Goal: Task Accomplishment & Management: Complete application form

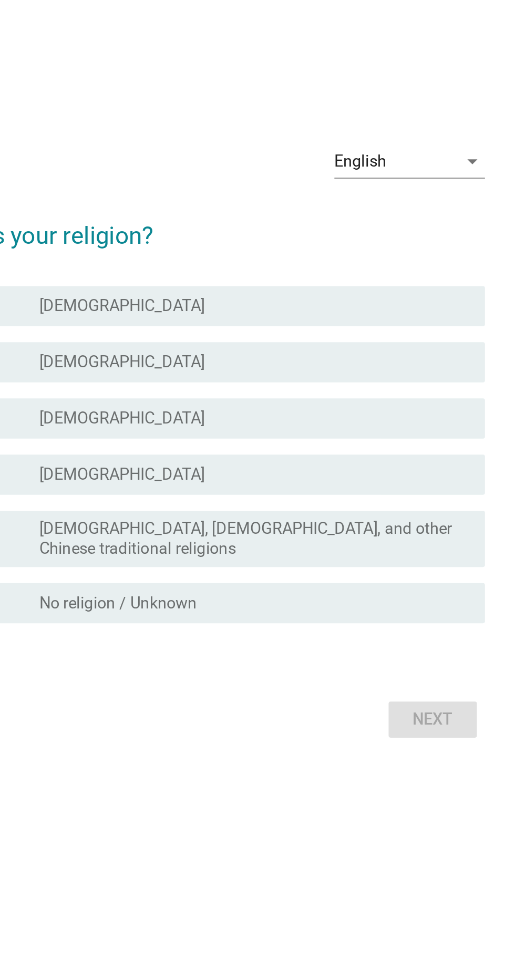
click at [266, 452] on div "radio_button_unchecked [DEMOGRAPHIC_DATA]" at bounding box center [279, 446] width 216 height 11
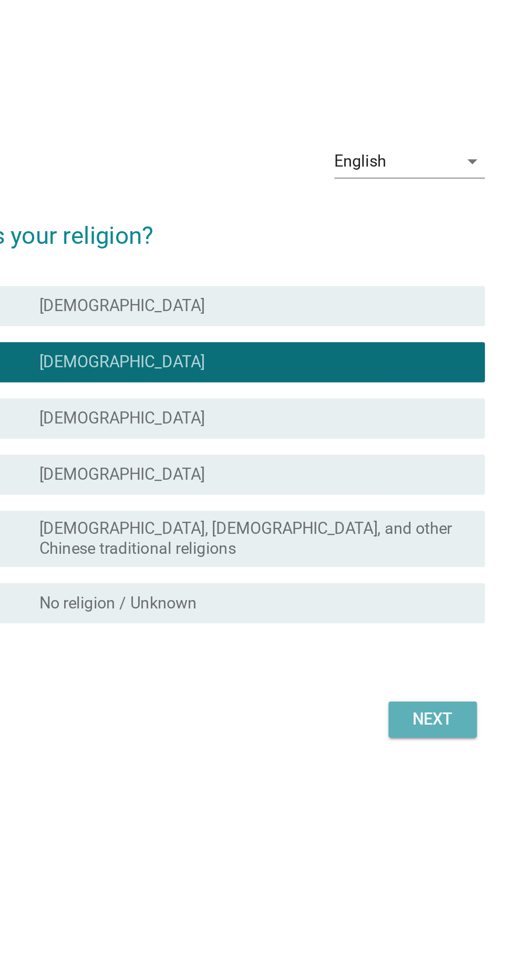
click at [378, 640] on div "Next" at bounding box center [376, 633] width 29 height 13
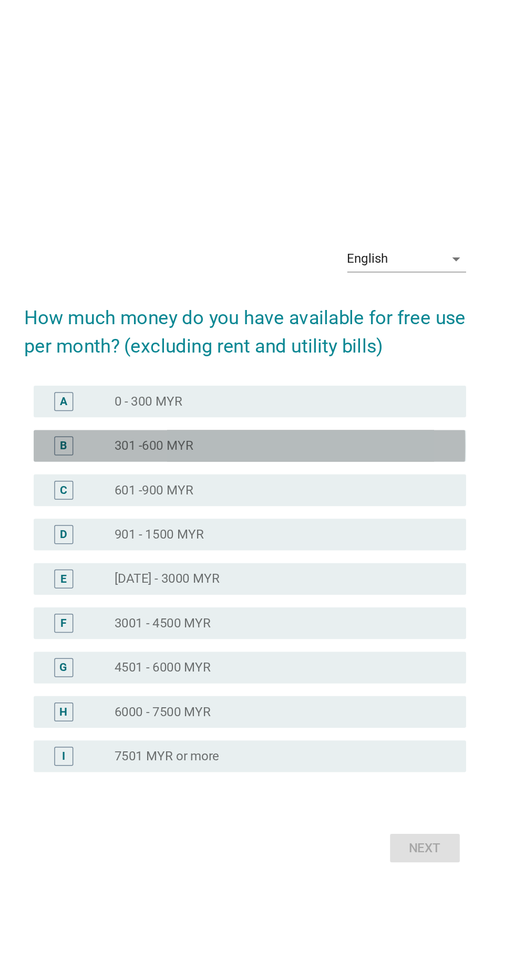
click at [317, 421] on div "radio_button_unchecked 301 -600 MYR" at bounding box center [279, 416] width 216 height 11
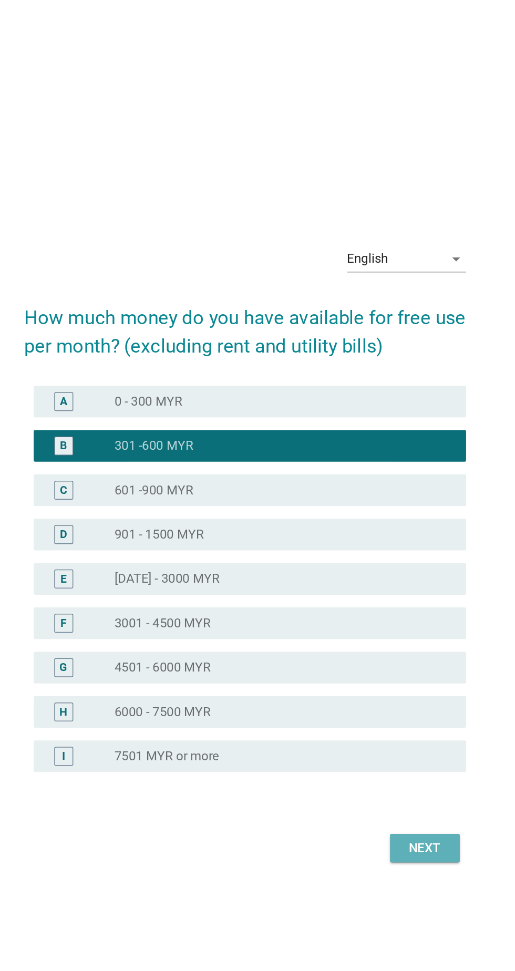
click at [384, 689] on div "Next" at bounding box center [376, 683] width 29 height 13
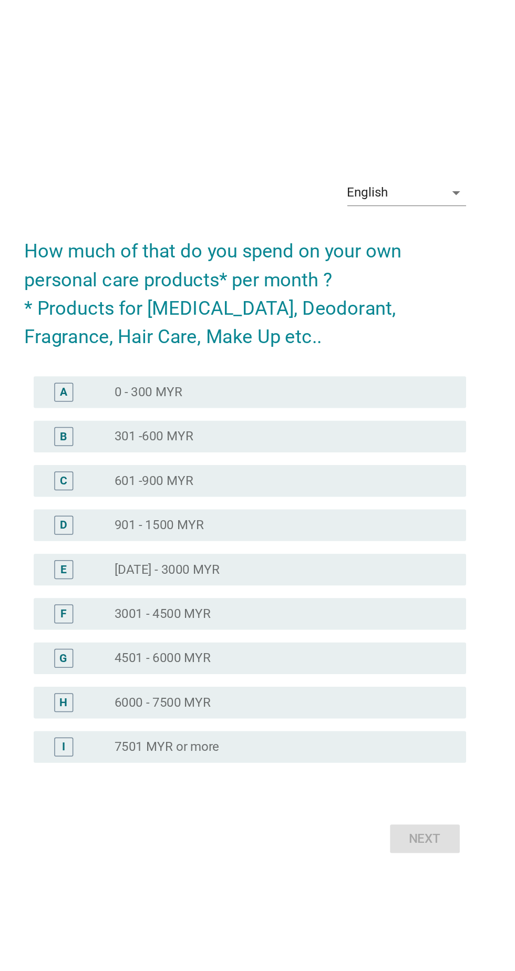
click at [323, 411] on div "radio_button_unchecked 0 - 300 MYR" at bounding box center [279, 405] width 216 height 11
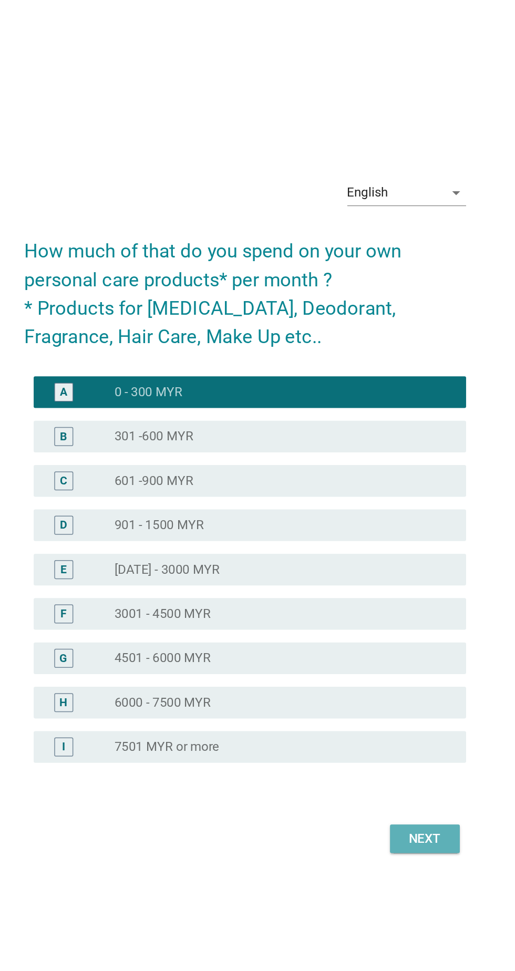
click at [384, 708] on div "Next" at bounding box center [376, 701] width 29 height 13
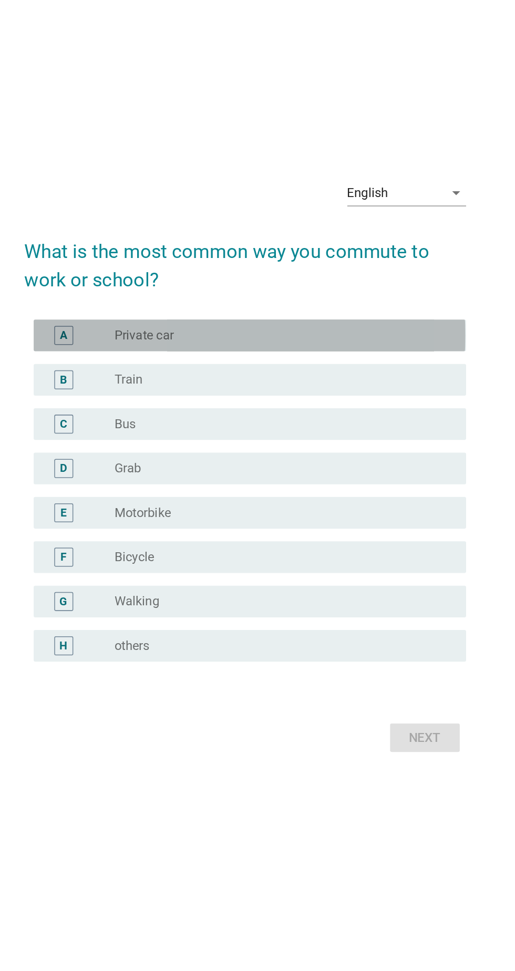
click at [357, 380] on div "radio_button_unchecked Private car" at bounding box center [279, 374] width 216 height 11
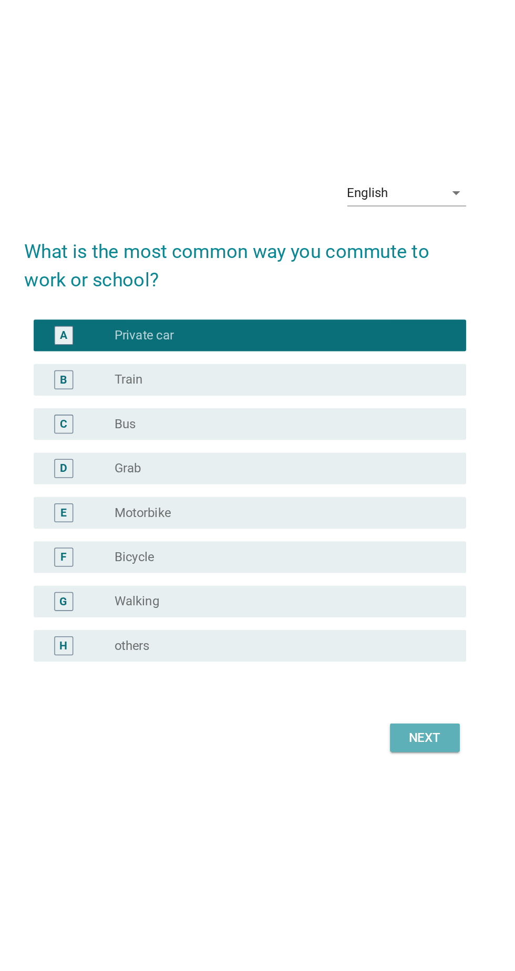
click at [397, 651] on button "Next" at bounding box center [377, 641] width 46 height 19
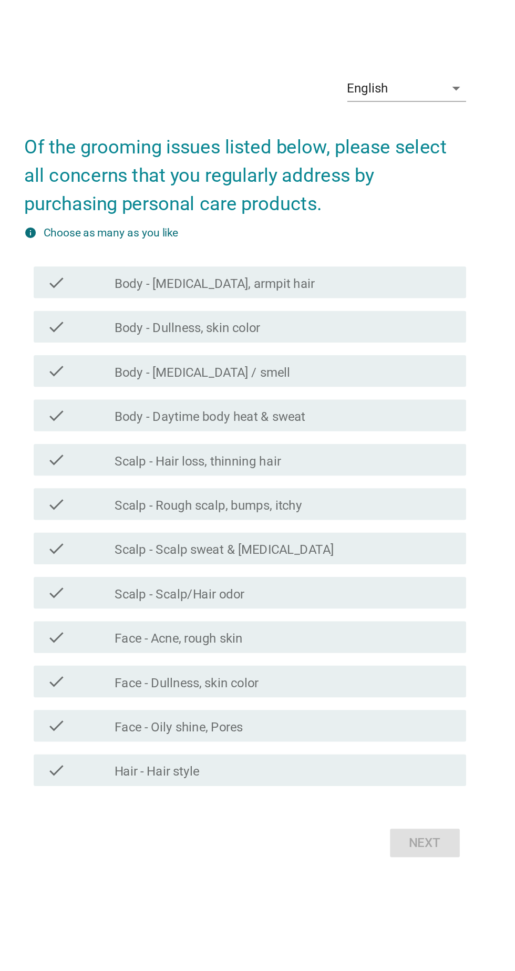
scroll to position [0, 0]
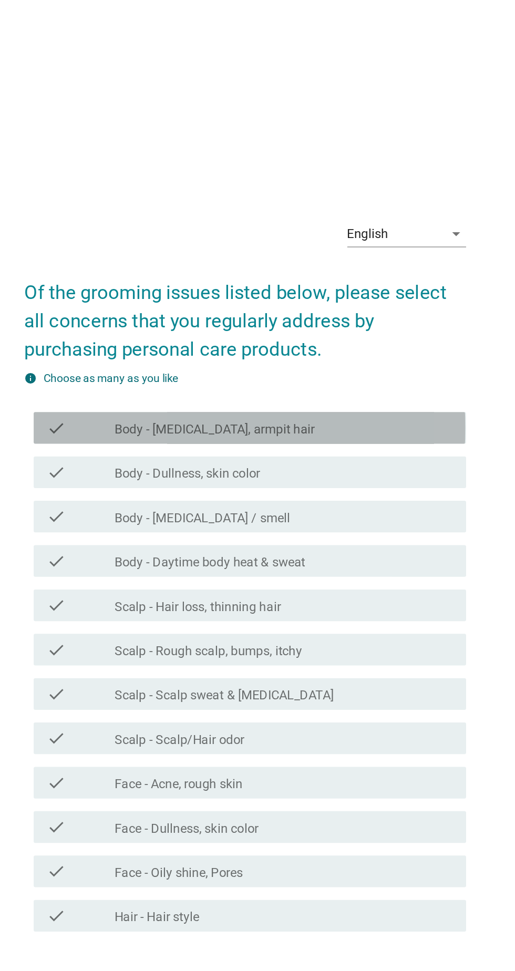
click at [349, 372] on div "check_box_outline_blank Body - [MEDICAL_DATA], armpit hair" at bounding box center [283, 366] width 225 height 13
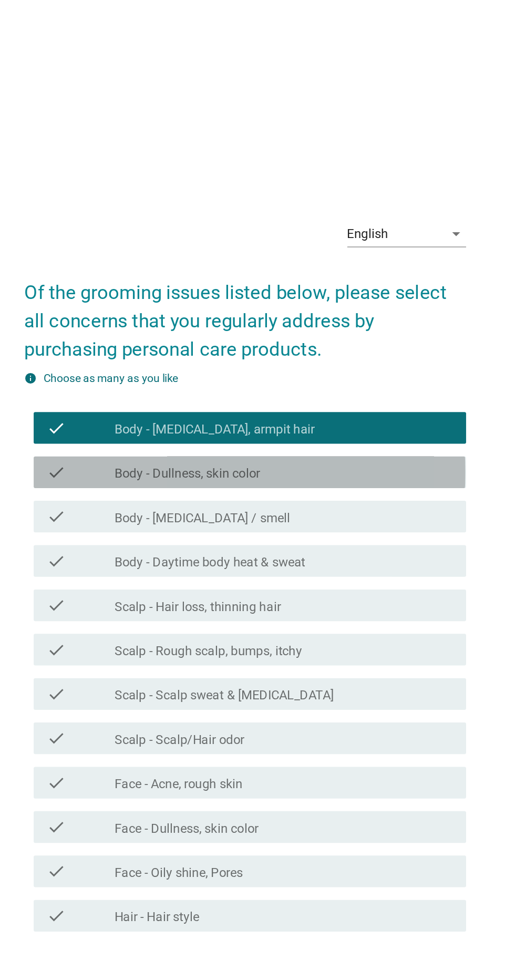
click at [345, 402] on div "check_box_outline_blank Body - Dullness, skin color" at bounding box center [283, 395] width 225 height 13
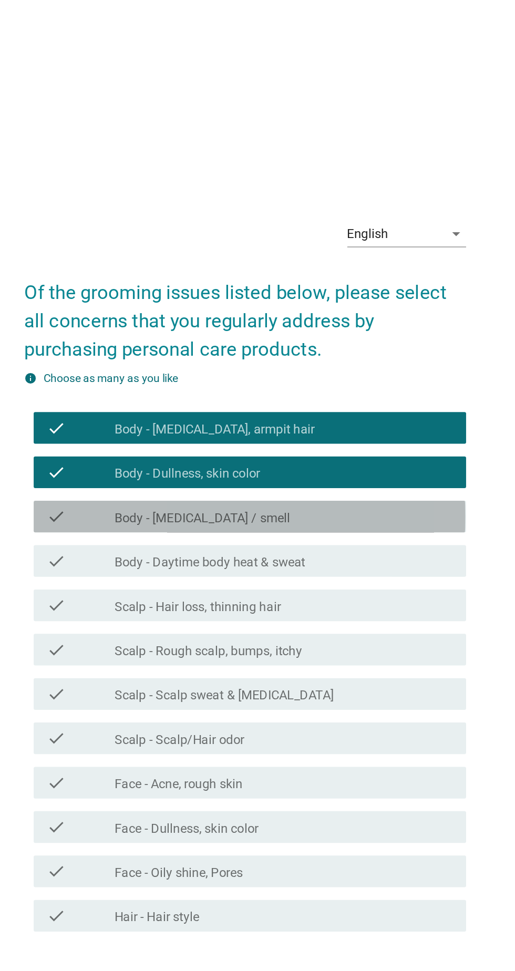
click at [344, 431] on div "check_box_outline_blank Body - [MEDICAL_DATA] / smell" at bounding box center [283, 425] width 225 height 13
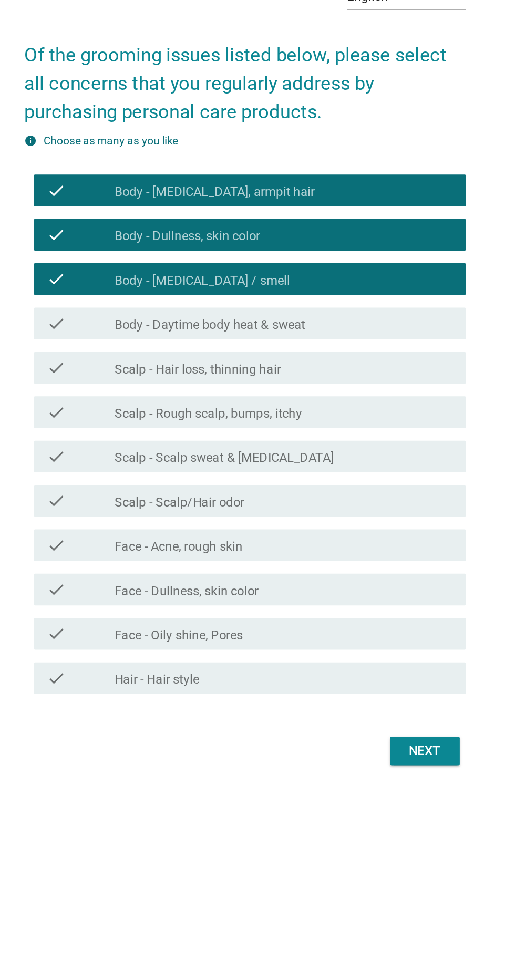
click at [365, 461] on div "check_box_outline_blank Body - Daytime body heat & sweat" at bounding box center [283, 454] width 225 height 13
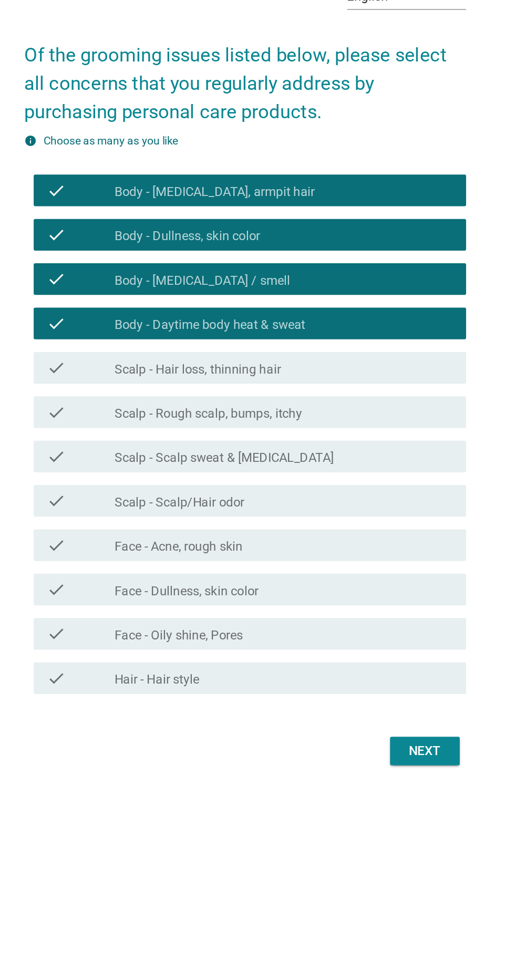
click at [360, 490] on div "check_box_outline_blank Scalp - Hair loss, thinning hair" at bounding box center [283, 483] width 225 height 13
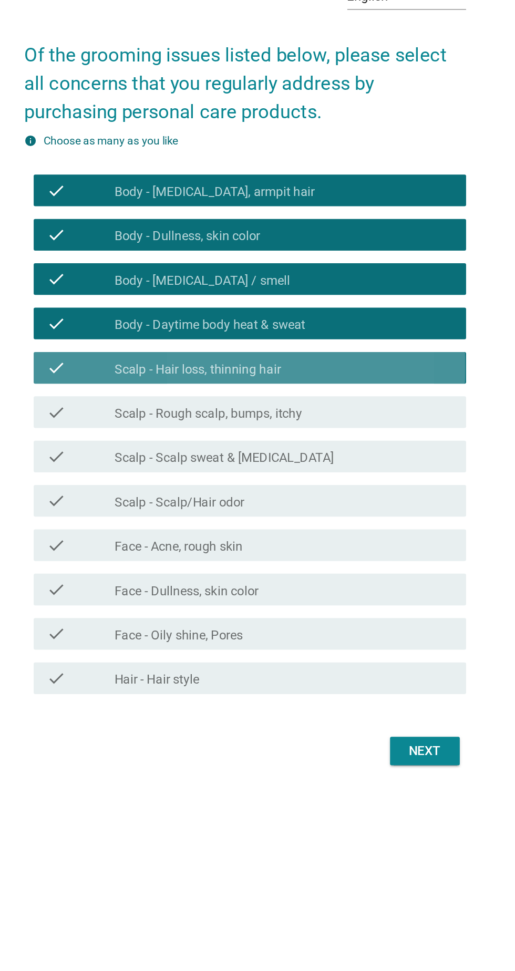
click at [345, 494] on div "check check_box_outline_blank Scalp - Hair loss, thinning hair" at bounding box center [260, 483] width 286 height 21
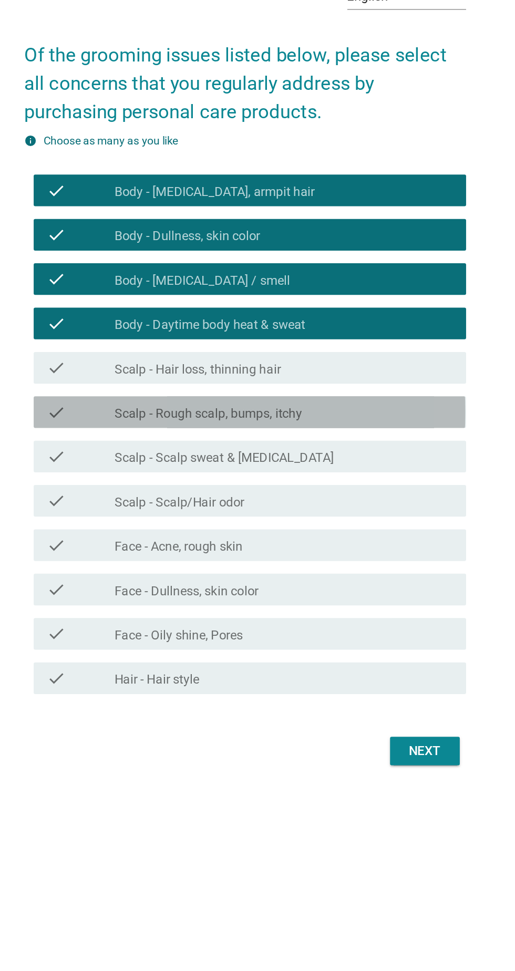
click at [342, 520] on div "check_box_outline_blank Scalp - Rough scalp, bumps, itchy" at bounding box center [283, 513] width 225 height 13
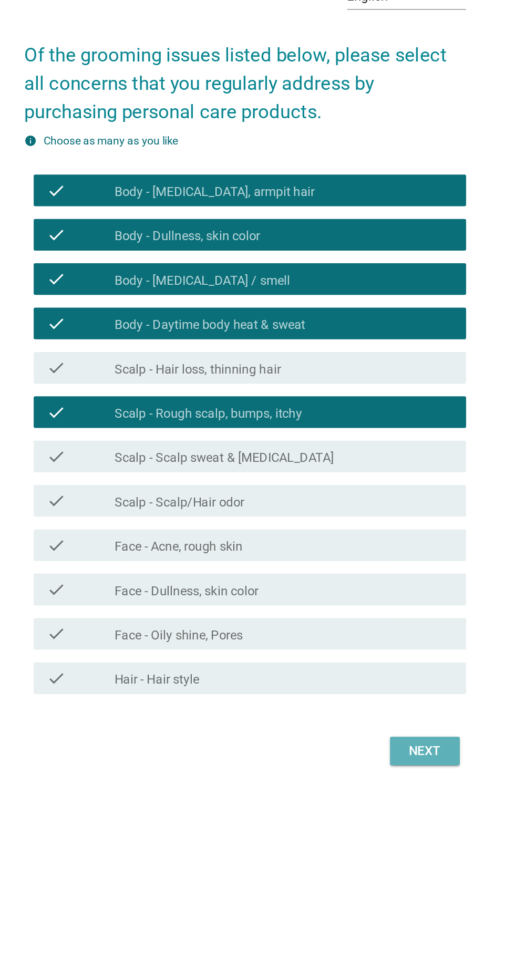
click at [390, 744] on div "Next" at bounding box center [376, 738] width 29 height 13
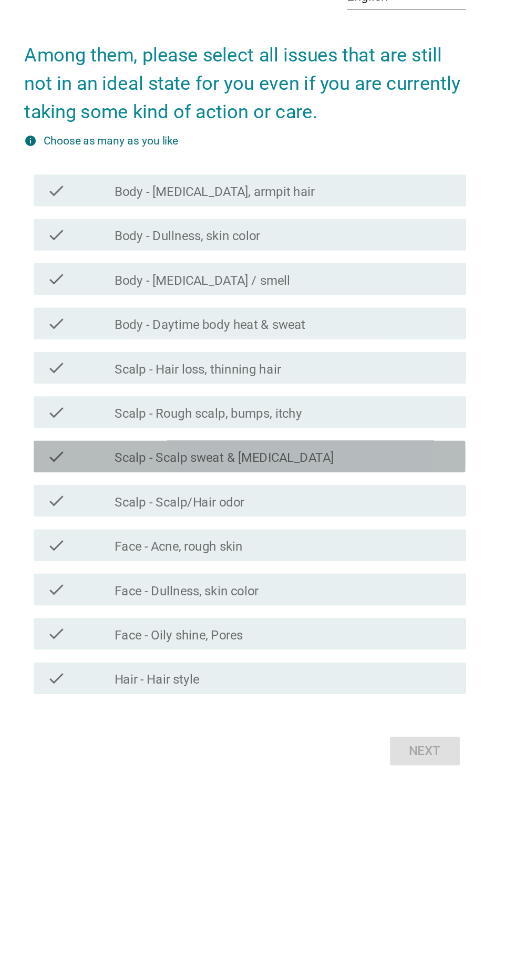
click at [344, 549] on div "check_box_outline_blank Scalp - Scalp sweat & [MEDICAL_DATA]" at bounding box center [283, 542] width 225 height 13
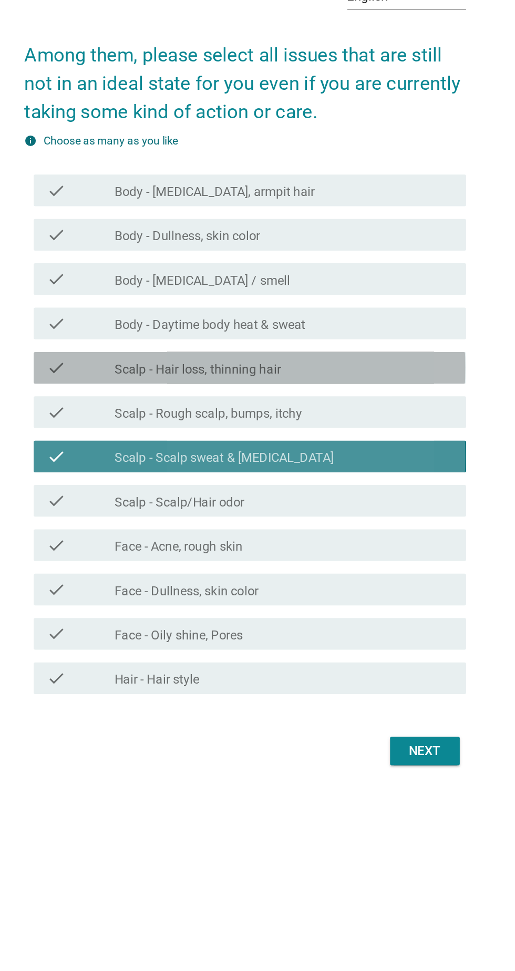
click at [346, 494] on div "check check_box_outline_blank Scalp - Hair loss, thinning hair" at bounding box center [260, 483] width 286 height 21
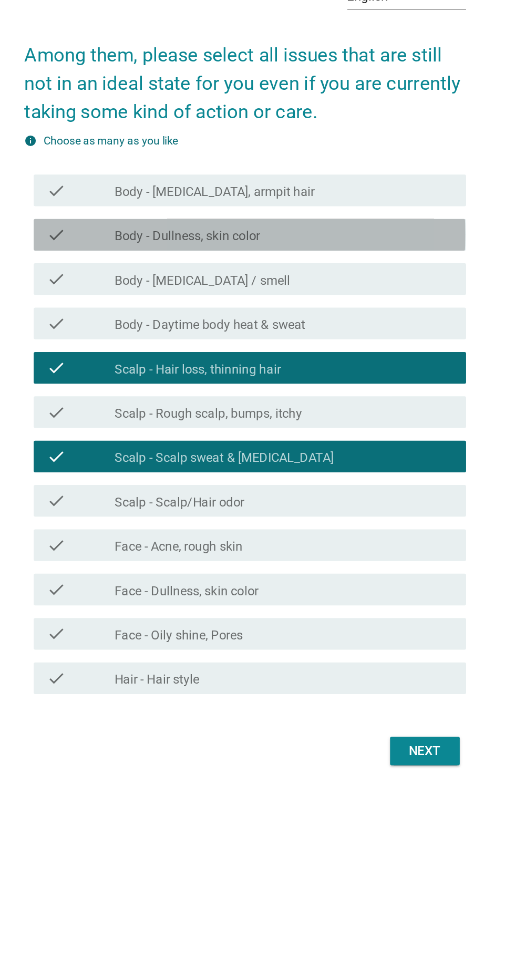
click at [351, 402] on div "check_box_outline_blank Body - Dullness, skin color" at bounding box center [283, 395] width 225 height 13
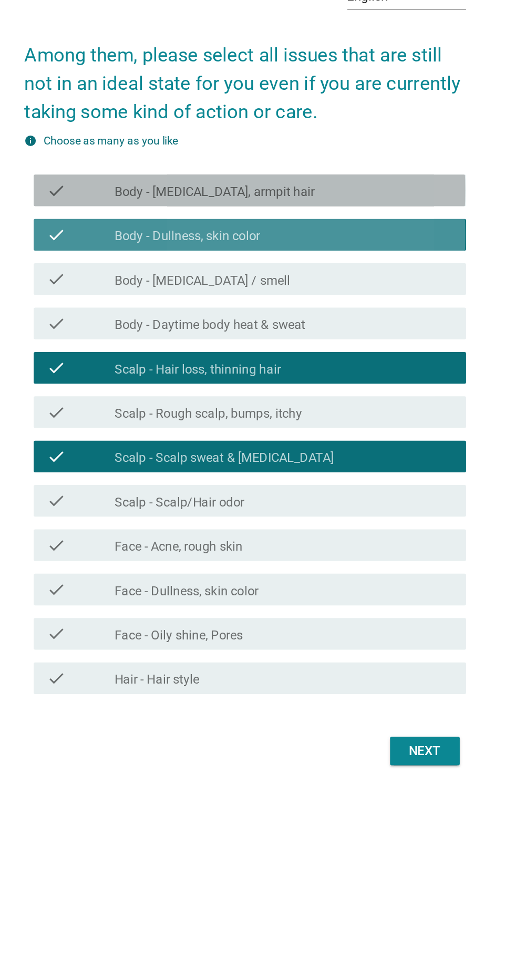
click at [367, 377] on div "check check_box_outline_blank Body - [MEDICAL_DATA], armpit hair" at bounding box center [260, 366] width 286 height 21
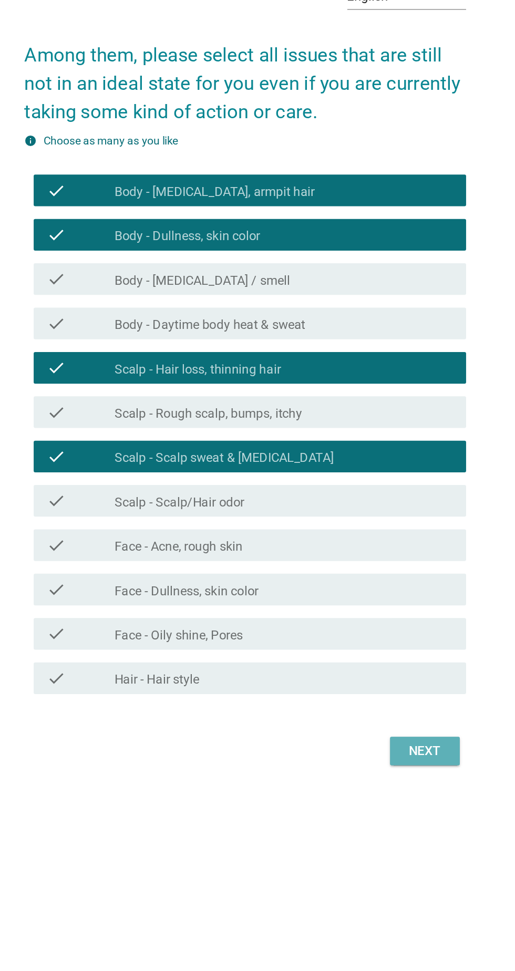
click at [388, 744] on div "Next" at bounding box center [376, 738] width 29 height 13
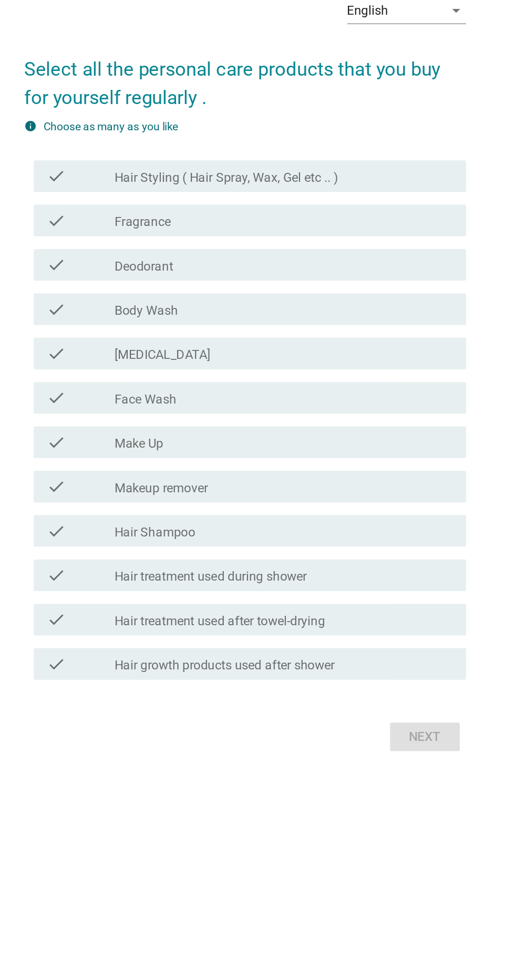
scroll to position [9, 0]
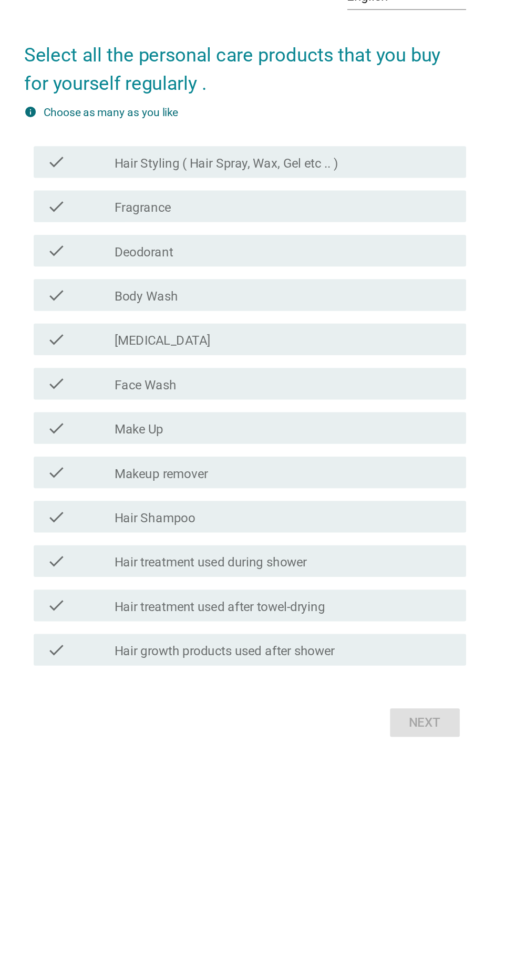
click at [346, 354] on div "check_box_outline_blank Hair Styling ( Hair Spray, Wax, Gel etc .. )" at bounding box center [283, 347] width 225 height 13
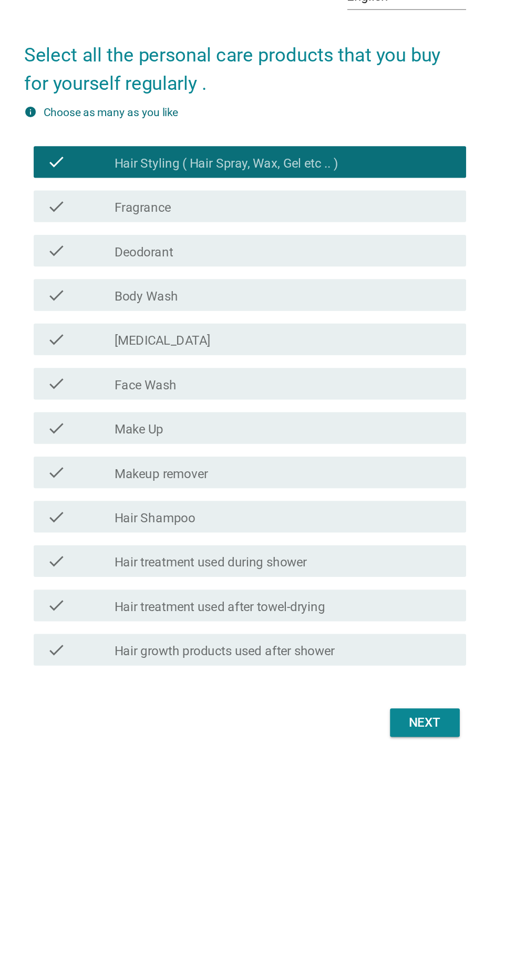
click at [353, 387] on div "check check_box_outline_blank Fragrance" at bounding box center [260, 376] width 286 height 21
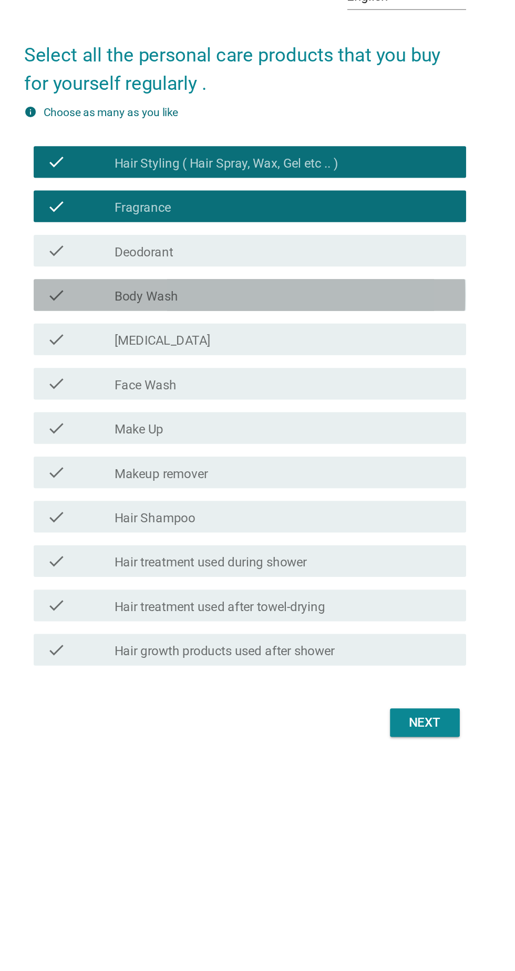
click at [330, 442] on div "check_box_outline_blank Body Wash" at bounding box center [283, 435] width 225 height 13
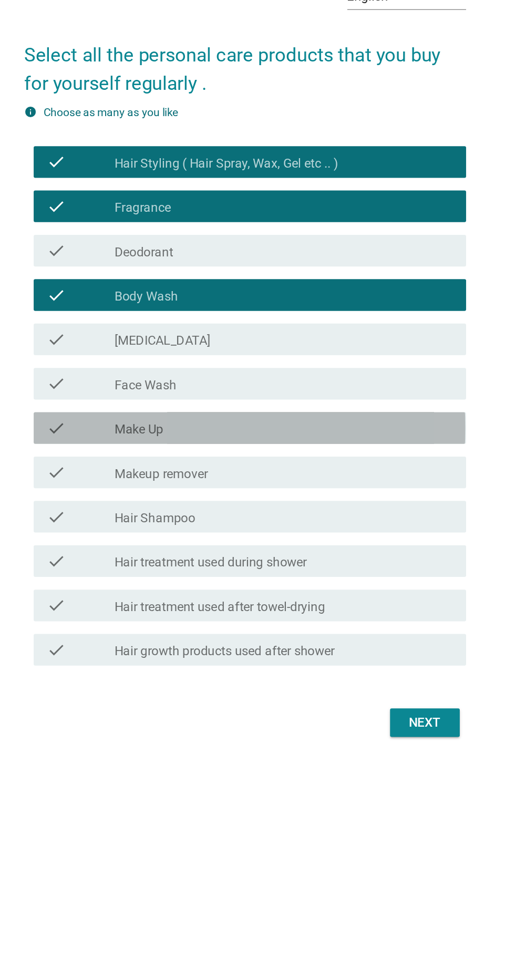
click at [306, 534] on div "check check_box_outline_blank Make Up" at bounding box center [260, 523] width 286 height 21
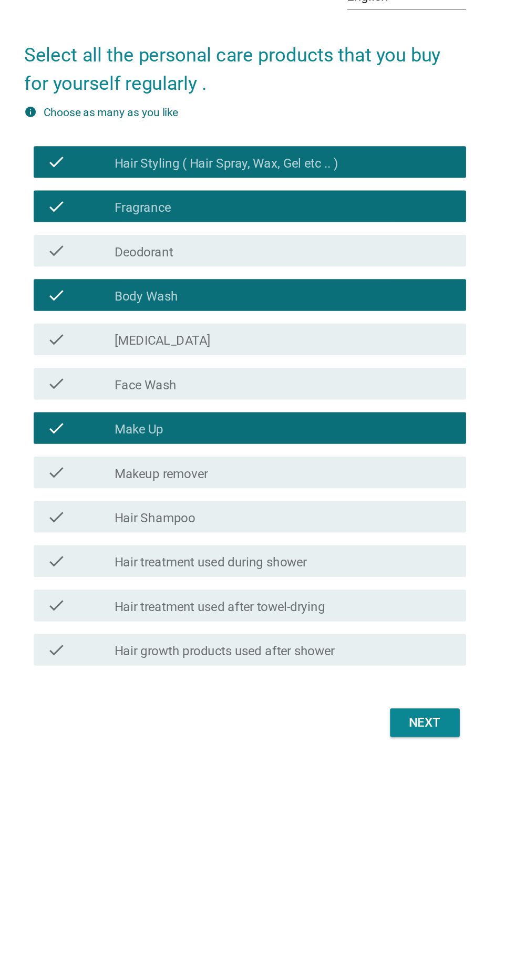
click at [310, 417] on div "check check_box_outline_blank Deodorant" at bounding box center [260, 406] width 286 height 21
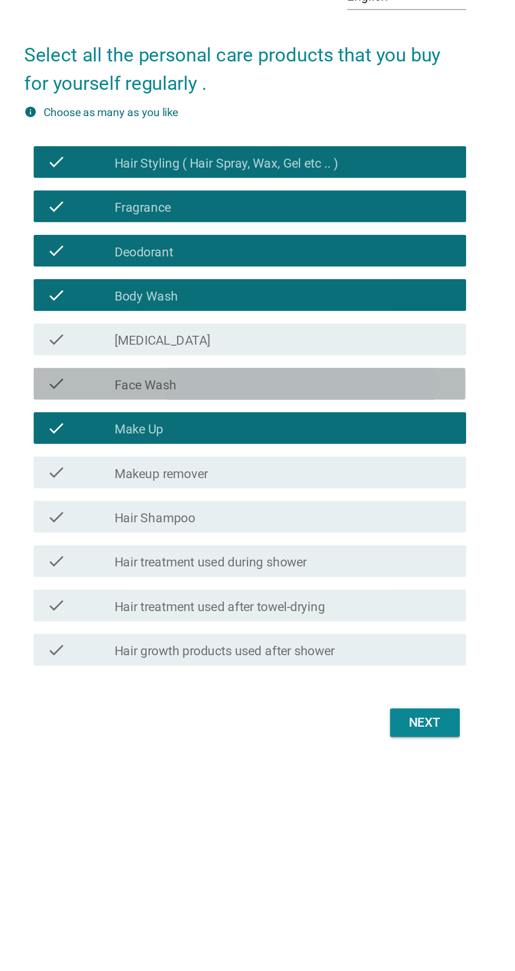
click at [310, 501] on div "check_box_outline_blank Face Wash" at bounding box center [283, 494] width 225 height 13
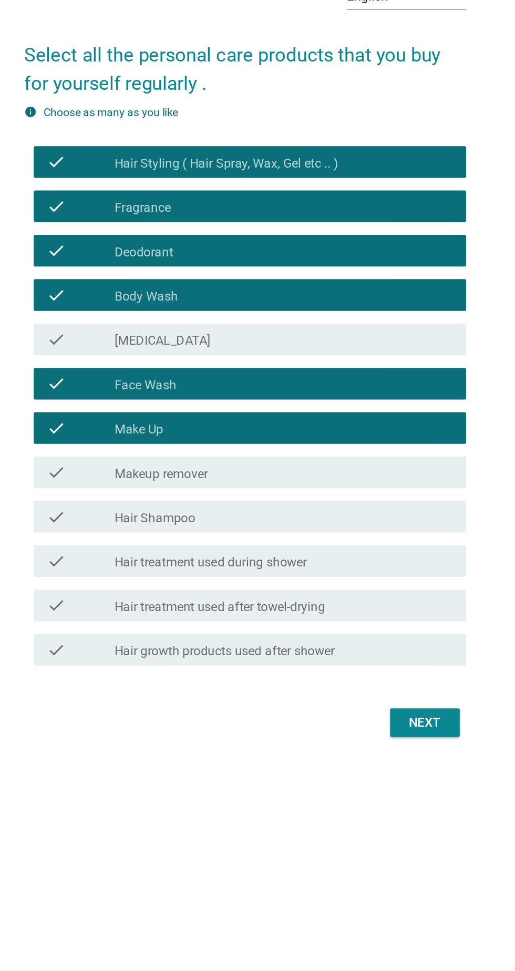
click at [310, 501] on div "check_box_outline_blank Face Wash" at bounding box center [283, 494] width 225 height 13
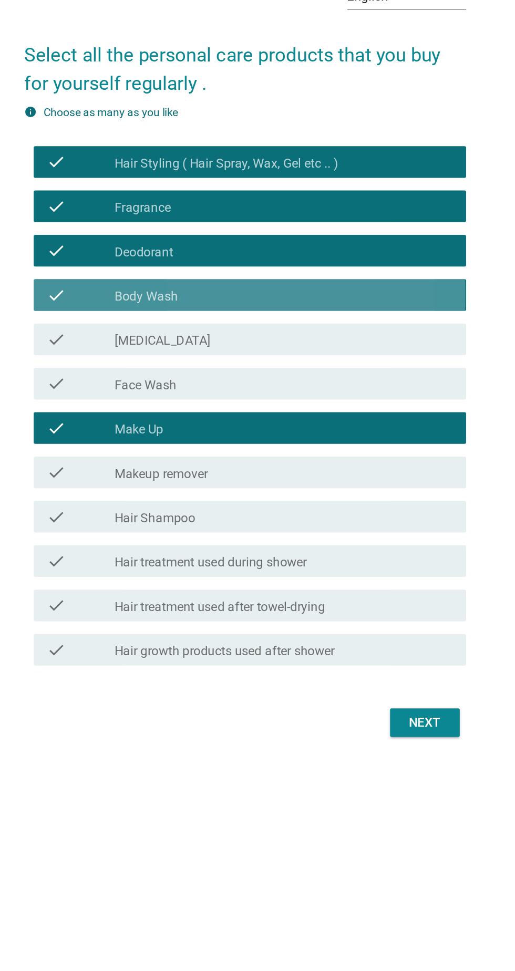
click at [315, 446] on div "check check_box_outline_blank Body Wash" at bounding box center [260, 435] width 286 height 21
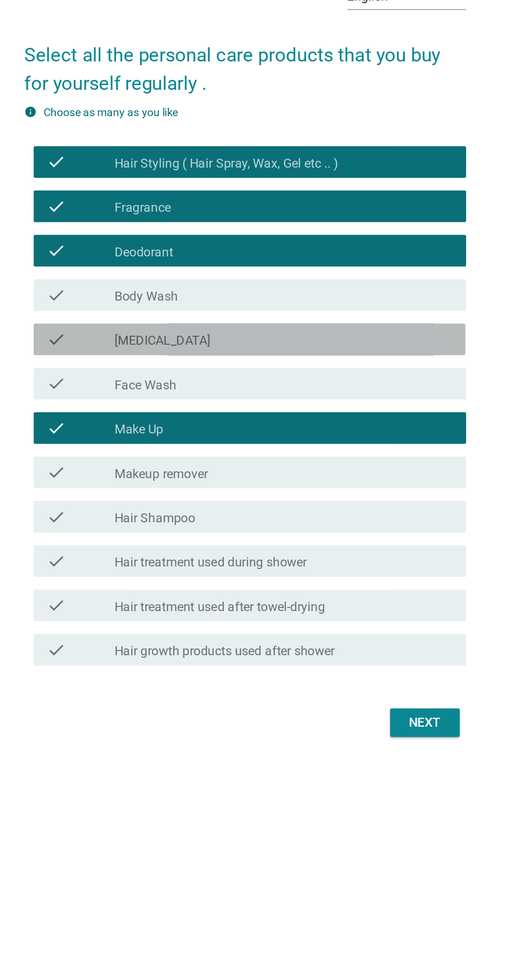
click at [323, 475] on div "check check_box_outline_blank [MEDICAL_DATA]" at bounding box center [260, 464] width 286 height 21
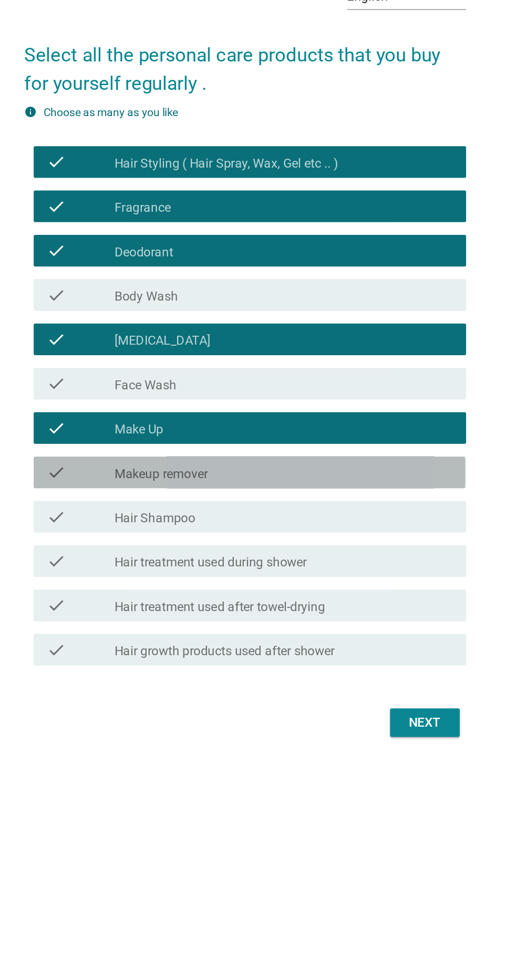
click at [306, 564] on div "check check_box_outline_blank Makeup remover" at bounding box center [260, 553] width 286 height 21
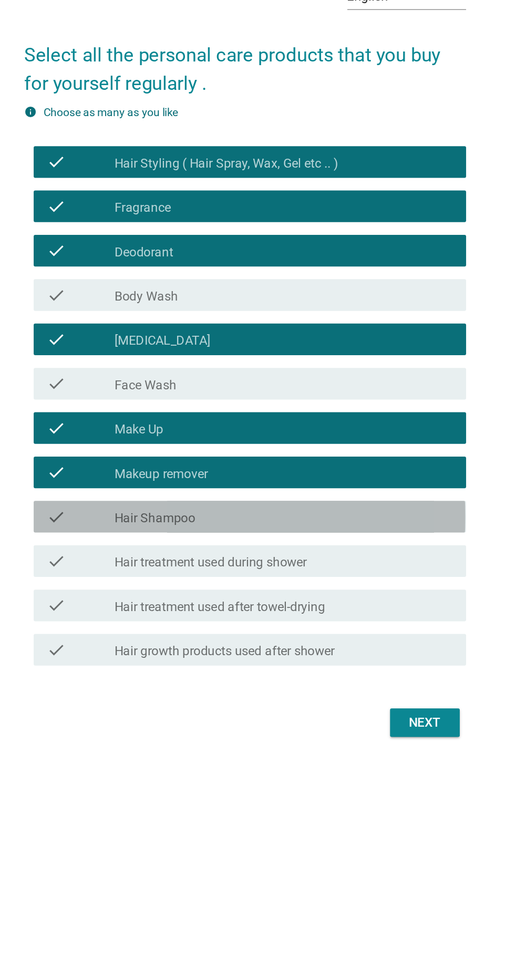
click at [302, 589] on div "check_box_outline_blank Hair Shampoo" at bounding box center [283, 582] width 225 height 13
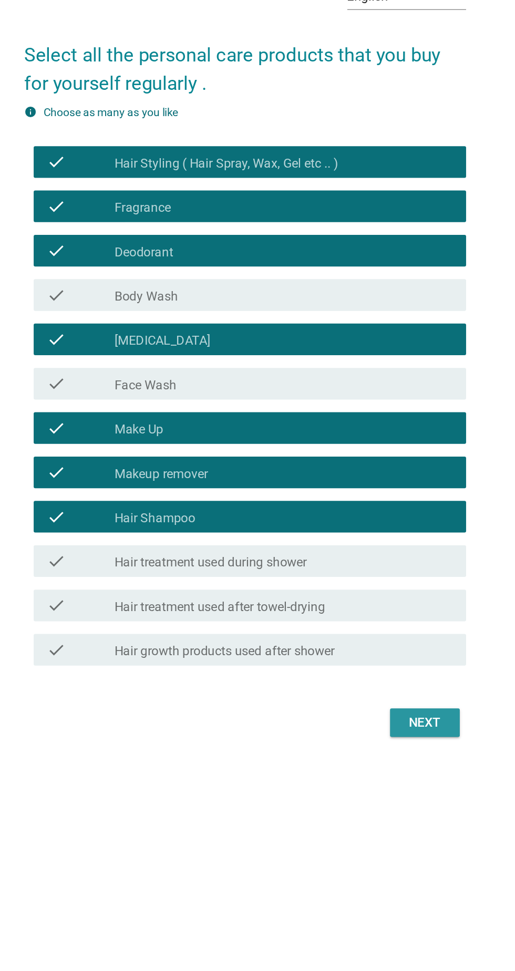
click at [376, 725] on div "Next" at bounding box center [376, 719] width 29 height 13
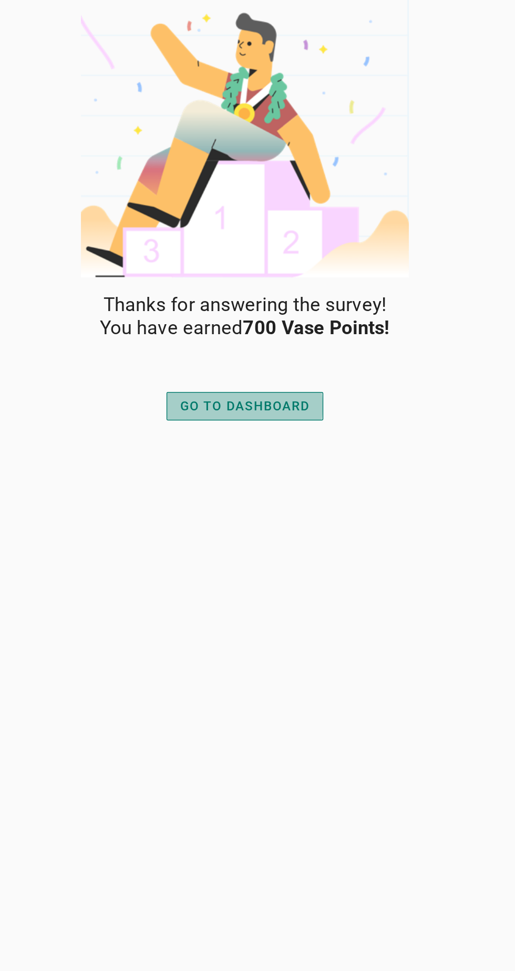
click at [283, 268] on div "GO TO DASHBOARD" at bounding box center [257, 269] width 86 height 13
